Goal: Task Accomplishment & Management: Use online tool/utility

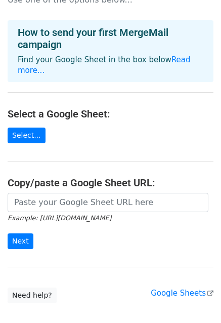
scroll to position [75, 0]
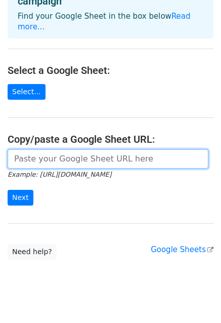
click at [57, 149] on input "url" at bounding box center [108, 158] width 201 height 19
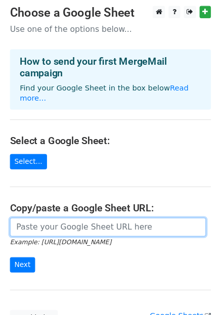
scroll to position [0, 0]
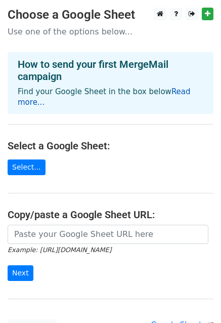
click at [181, 89] on link "Read more..." at bounding box center [104, 97] width 173 height 20
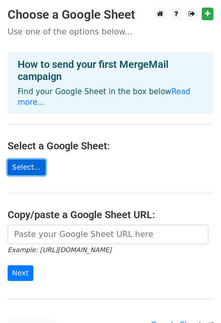
click at [19, 160] on link "Select..." at bounding box center [27, 167] width 38 height 16
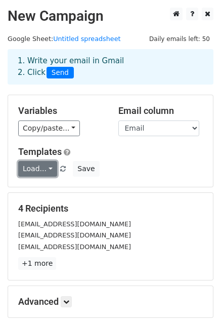
click at [38, 174] on link "Load..." at bounding box center [37, 169] width 39 height 16
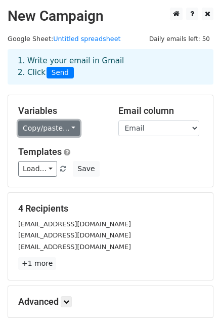
click at [66, 131] on link "Copy/paste..." at bounding box center [49, 128] width 62 height 16
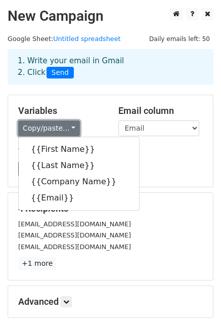
click at [66, 131] on link "Copy/paste..." at bounding box center [49, 128] width 62 height 16
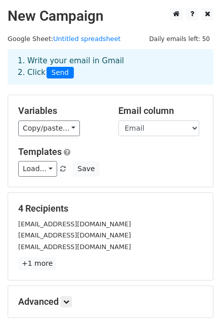
click at [33, 136] on div "Variables Copy/paste... {{First Name}} {{Last Name}} {{Company Name}} {{Email}}…" at bounding box center [110, 141] width 205 height 92
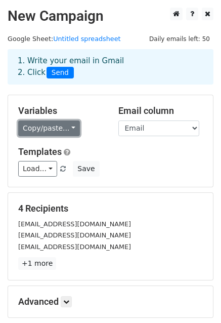
click at [45, 129] on link "Copy/paste..." at bounding box center [49, 128] width 62 height 16
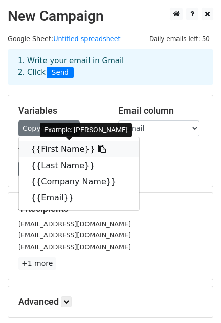
click at [55, 145] on link "{{First Name}}" at bounding box center [79, 149] width 120 height 16
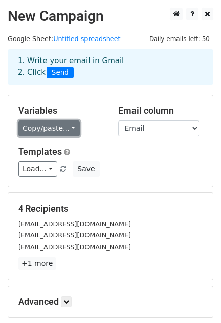
click at [42, 125] on link "Copy/paste..." at bounding box center [49, 128] width 62 height 16
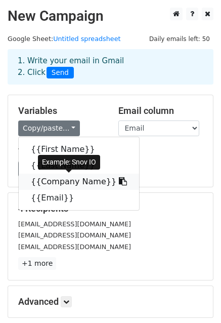
click at [69, 184] on link "{{Company Name}}" at bounding box center [79, 182] width 120 height 16
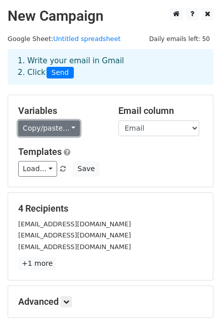
click at [35, 128] on link "Copy/paste..." at bounding box center [49, 128] width 62 height 16
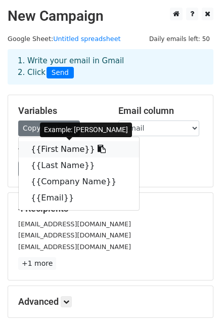
click at [43, 146] on link "{{First Name}}" at bounding box center [79, 149] width 120 height 16
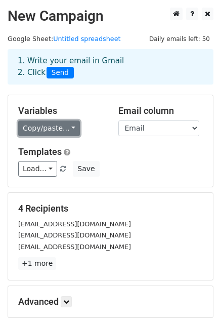
click at [53, 130] on link "Copy/paste..." at bounding box center [49, 128] width 62 height 16
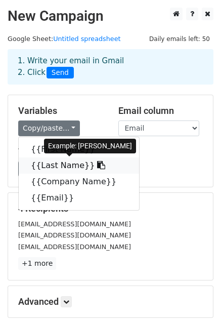
click at [54, 165] on link "{{Last Name}}" at bounding box center [79, 165] width 120 height 16
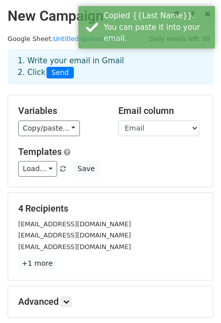
click at [48, 138] on div "Variables Copy/paste... {{First Name}} {{Last Name}} {{Company Name}} {{Email}}…" at bounding box center [110, 141] width 205 height 92
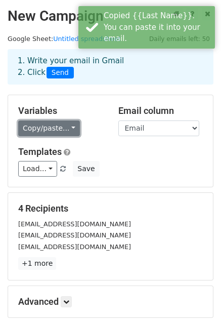
click at [53, 125] on link "Copy/paste..." at bounding box center [49, 128] width 62 height 16
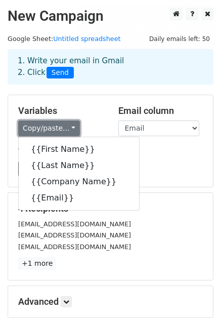
click at [53, 125] on link "Copy/paste..." at bounding box center [49, 128] width 62 height 16
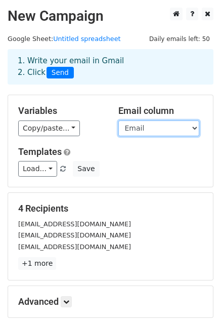
click at [197, 132] on select "First Name Last Name Company Name Email" at bounding box center [158, 128] width 81 height 16
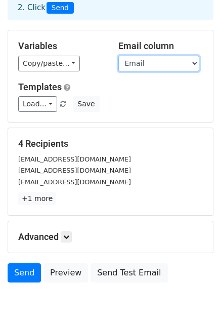
scroll to position [101, 0]
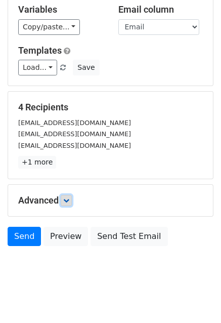
click at [66, 195] on link at bounding box center [66, 200] width 11 height 11
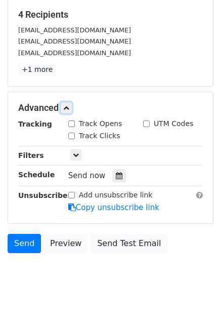
scroll to position [207, 0]
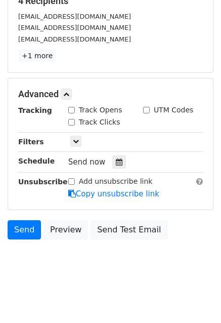
click at [76, 182] on div "Add unsubscribe link" at bounding box center [110, 181] width 85 height 11
click at [75, 180] on div "Add unsubscribe link" at bounding box center [110, 181] width 85 height 11
click at [99, 192] on link "Copy unsubscribe link" at bounding box center [113, 193] width 91 height 9
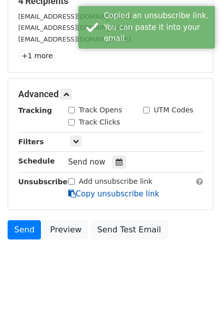
click at [117, 190] on link "Copy unsubscribe link" at bounding box center [113, 193] width 91 height 9
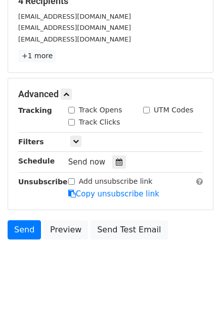
click at [105, 181] on label "Add unsubscribe link" at bounding box center [116, 181] width 74 height 11
click at [75, 181] on input "Add unsubscribe link" at bounding box center [71, 181] width 7 height 7
checkbox input "true"
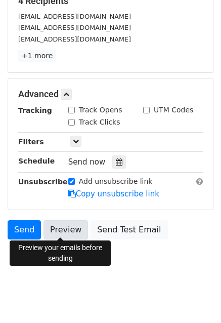
click at [67, 224] on link "Preview" at bounding box center [66, 229] width 45 height 19
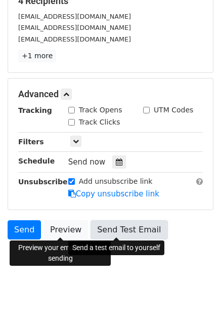
click at [100, 226] on link "Send Test Email" at bounding box center [129, 229] width 77 height 19
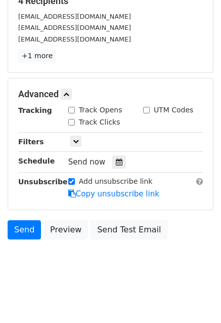
click at [147, 109] on input "UTM Codes" at bounding box center [146, 110] width 7 height 7
checkbox input "true"
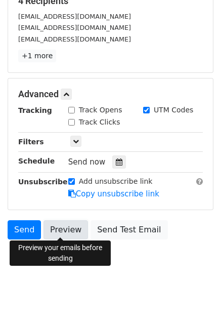
click at [63, 233] on link "Preview" at bounding box center [66, 229] width 45 height 19
click at [62, 234] on link "Preview" at bounding box center [66, 229] width 45 height 19
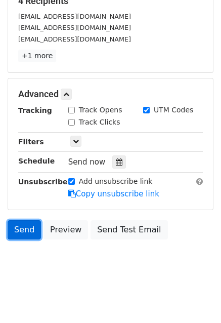
click at [23, 224] on link "Send" at bounding box center [24, 229] width 33 height 19
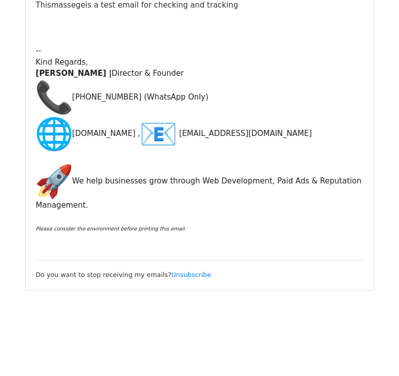
scroll to position [1426, 0]
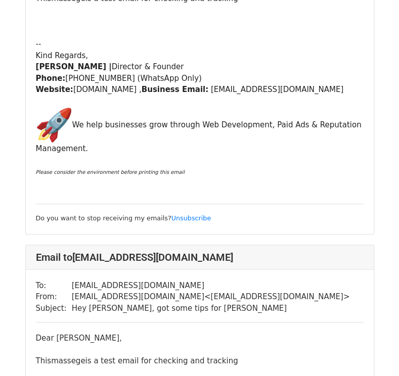
scroll to position [194, 0]
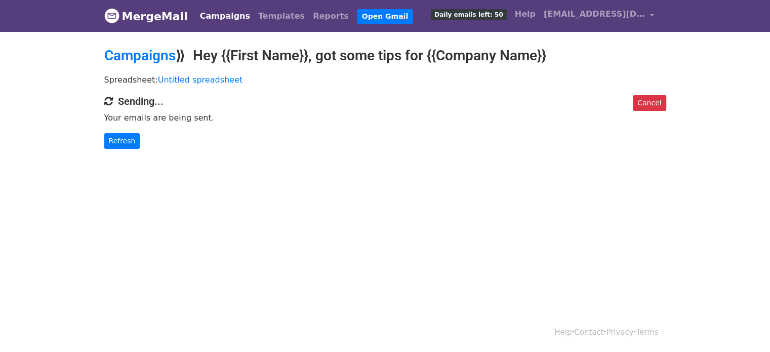
click at [220, 16] on link "Campaigns" at bounding box center [225, 16] width 58 height 20
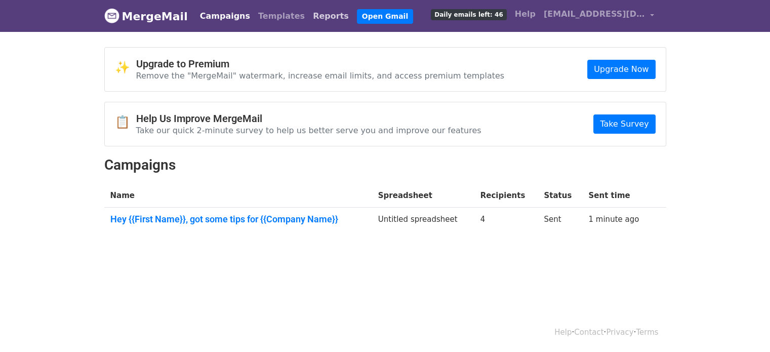
click at [309, 14] on link "Reports" at bounding box center [331, 16] width 44 height 20
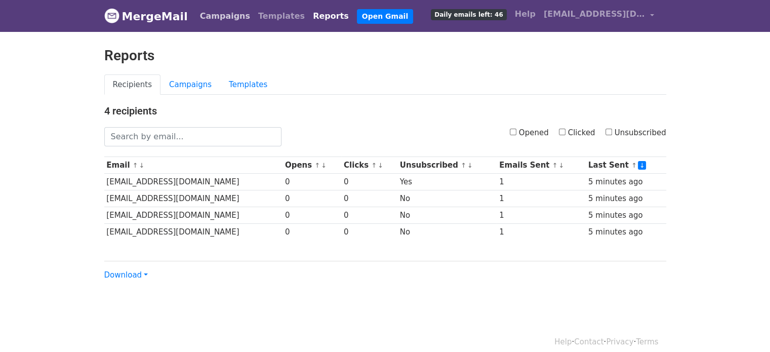
click at [206, 18] on link "Campaigns" at bounding box center [225, 16] width 58 height 20
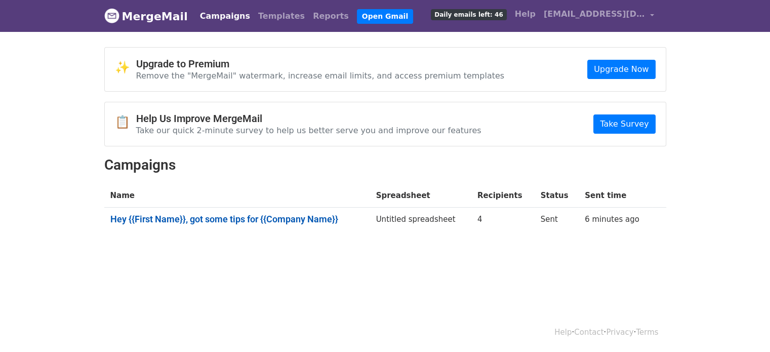
click at [215, 220] on link "Hey {{First Name}}, got some tips for {{Company Name}}" at bounding box center [237, 219] width 254 height 11
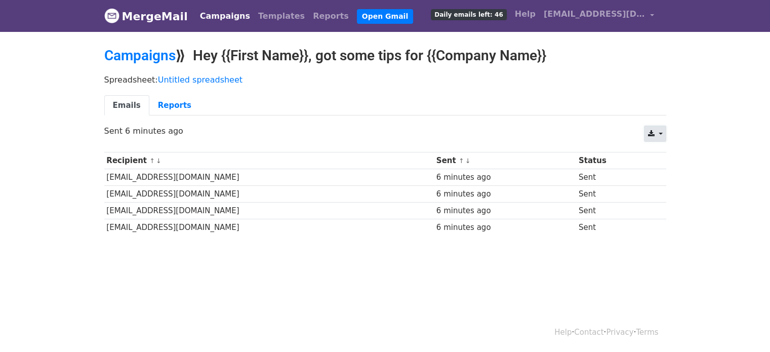
click at [662, 133] on link at bounding box center [655, 133] width 22 height 16
click at [447, 139] on div "CSV Excel Sent 6 minutes ago" at bounding box center [385, 135] width 577 height 21
click at [152, 110] on link "Reports" at bounding box center [174, 105] width 51 height 21
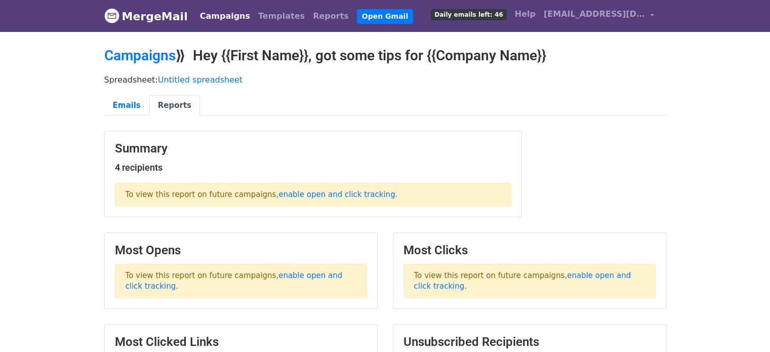
scroll to position [67, 0]
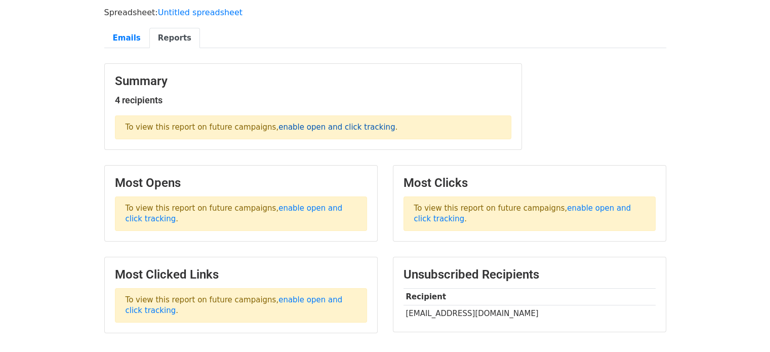
click at [304, 126] on link "enable open and click tracking" at bounding box center [336, 126] width 116 height 9
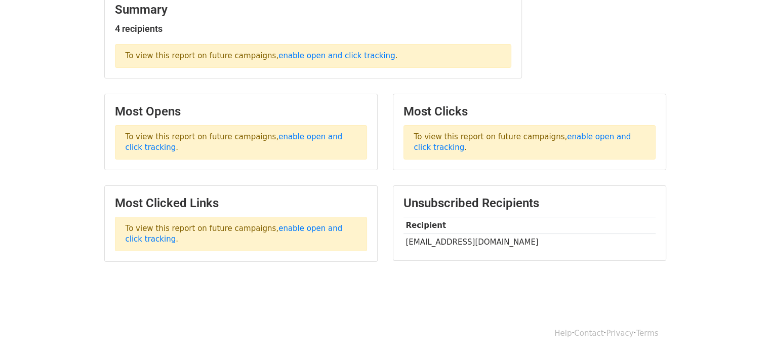
scroll to position [0, 0]
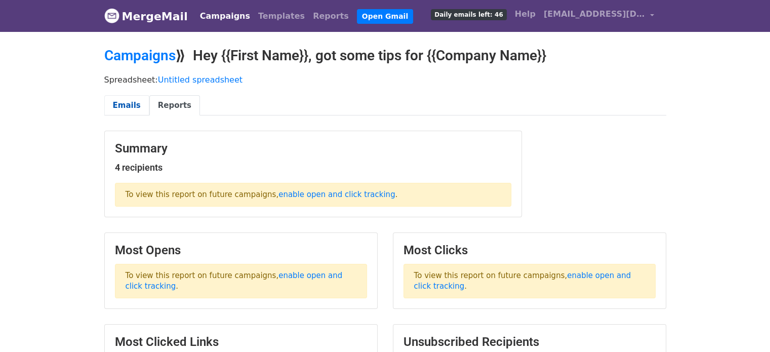
click at [128, 101] on link "Emails" at bounding box center [126, 105] width 45 height 21
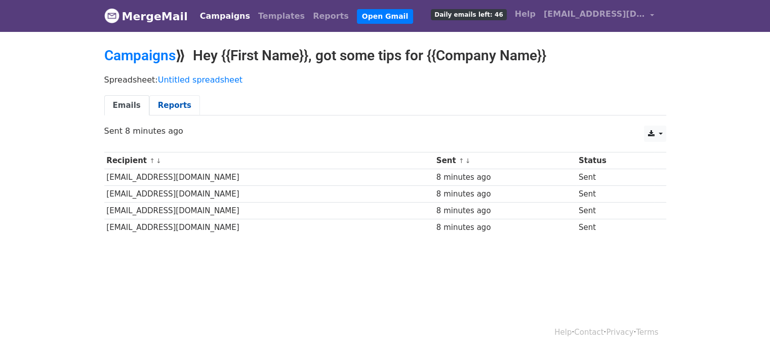
click at [166, 102] on link "Reports" at bounding box center [174, 105] width 51 height 21
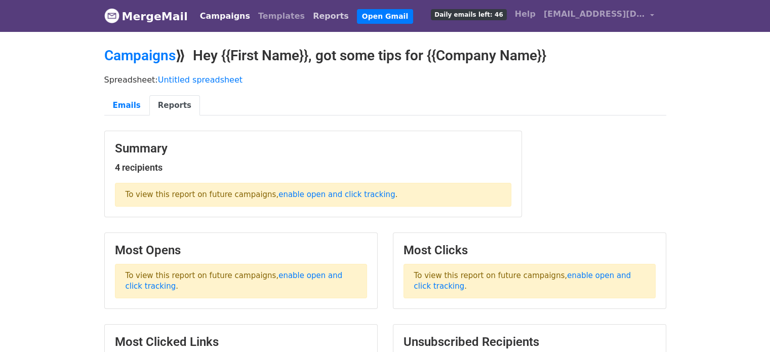
click at [309, 14] on link "Reports" at bounding box center [331, 16] width 44 height 20
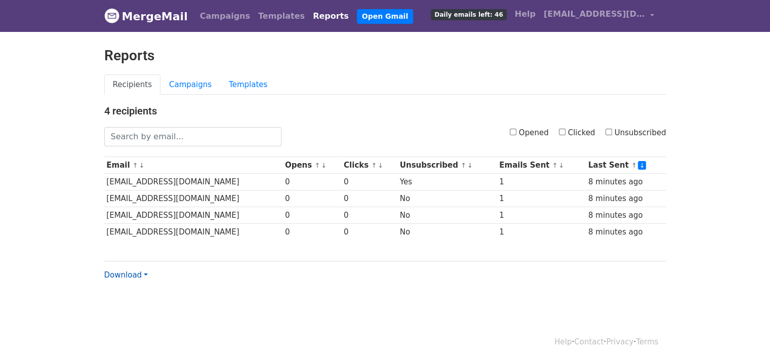
click at [135, 277] on link "Download" at bounding box center [126, 274] width 44 height 9
click at [353, 298] on body "MergeMail Campaigns Templates Reports Open Gmail Daily emails left: 46 Help [EM…" at bounding box center [385, 160] width 770 height 321
click at [217, 14] on link "Campaigns" at bounding box center [225, 16] width 58 height 20
